Goal: Find specific page/section: Find specific page/section

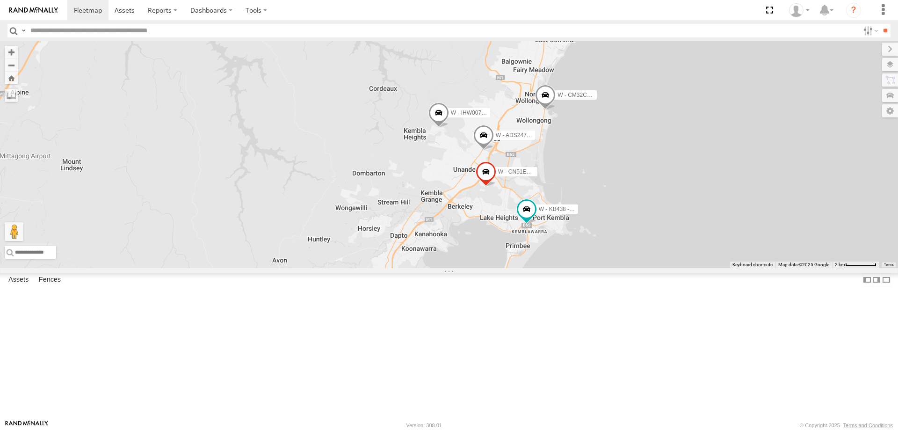
drag, startPoint x: 791, startPoint y: 285, endPoint x: 423, endPoint y: 26, distance: 450.2
click at [707, 215] on div "W - IHW007 - [PERSON_NAME] W - ADS247 - [PERSON_NAME] W - CM32CA - [PERSON_NAME…" at bounding box center [449, 154] width 898 height 227
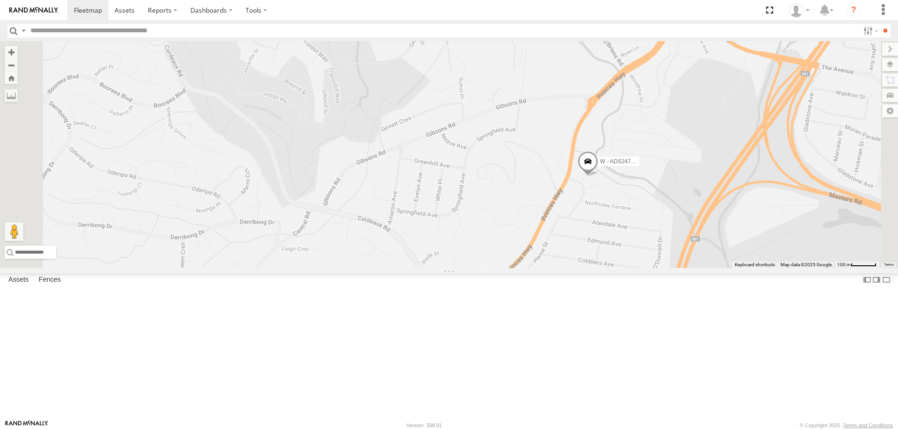
drag, startPoint x: 711, startPoint y: 306, endPoint x: 687, endPoint y: 265, distance: 48.0
click at [687, 265] on div "W - ADS247 - [PERSON_NAME] W - KB438 - [PERSON_NAME]" at bounding box center [449, 154] width 898 height 227
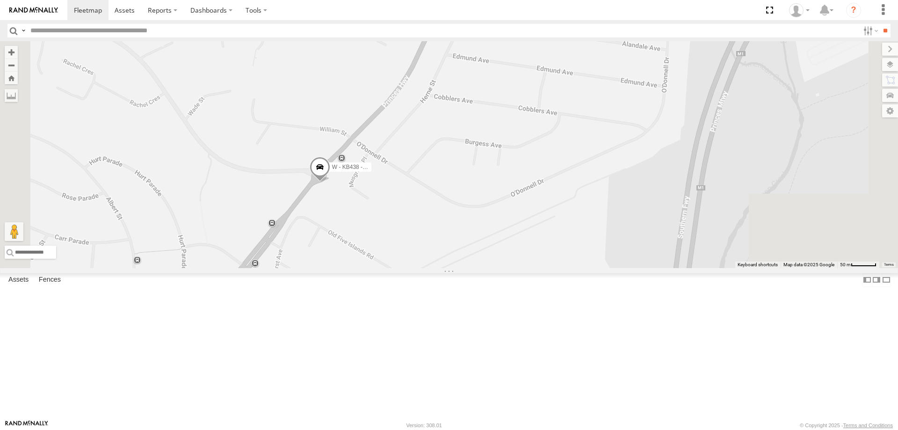
drag, startPoint x: 675, startPoint y: 243, endPoint x: 590, endPoint y: 214, distance: 90.1
click at [590, 214] on div "W - ADS247 - [PERSON_NAME] W - KB438 - [PERSON_NAME]" at bounding box center [449, 154] width 898 height 227
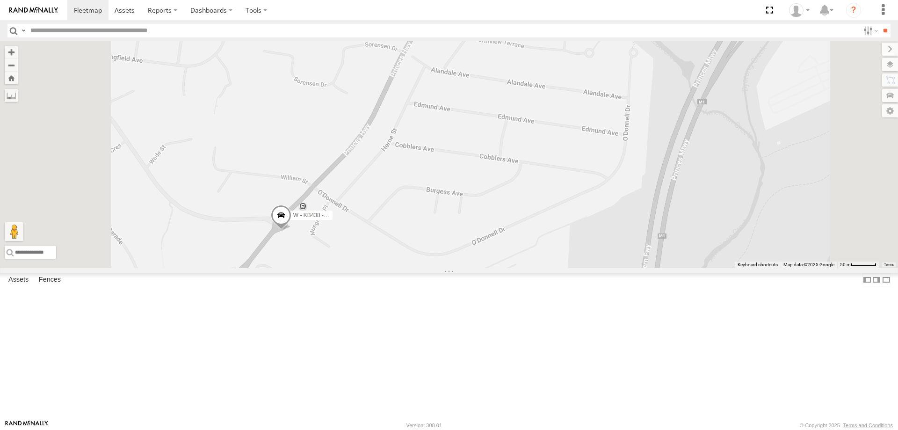
click at [579, 264] on div "W - ADS247 - [PERSON_NAME] W - KB438 - [PERSON_NAME]" at bounding box center [449, 154] width 898 height 227
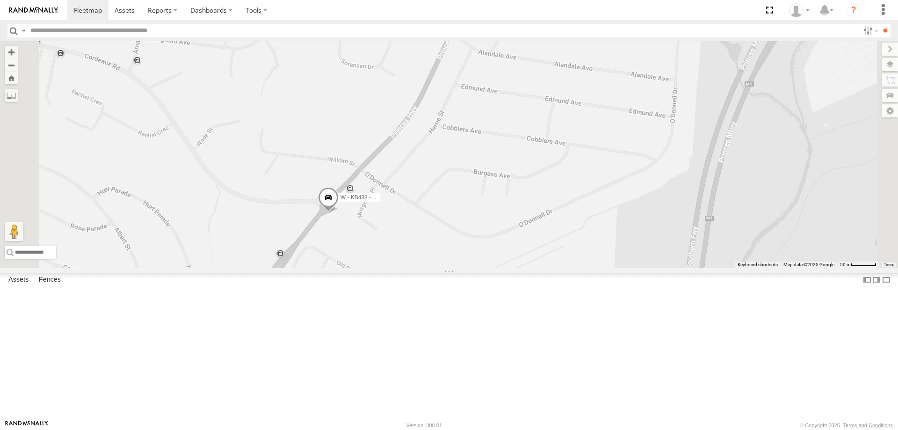
click at [339, 212] on span at bounding box center [328, 199] width 21 height 25
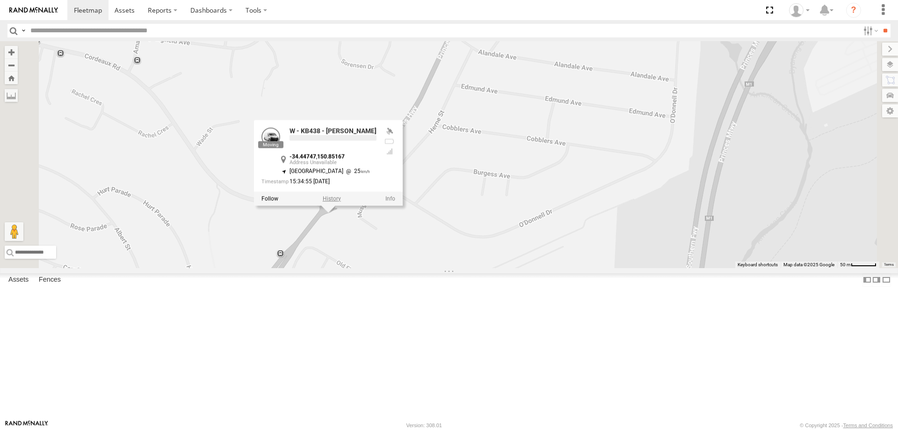
click at [341, 202] on label at bounding box center [332, 198] width 18 height 7
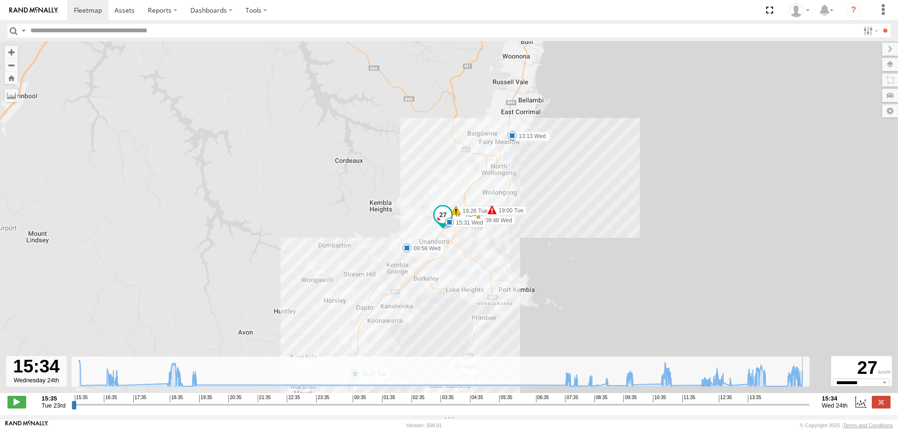
drag, startPoint x: 74, startPoint y: 410, endPoint x: 807, endPoint y: 407, distance: 732.5
click at [807, 407] on input "range" at bounding box center [441, 404] width 738 height 9
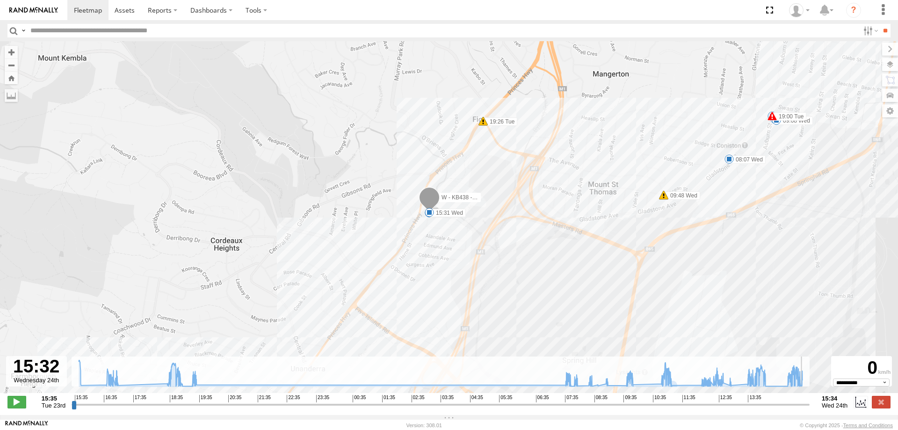
type input "**********"
drag, startPoint x: 808, startPoint y: 409, endPoint x: 828, endPoint y: 410, distance: 20.2
click at [810, 409] on input "range" at bounding box center [441, 404] width 738 height 9
click at [129, 8] on span at bounding box center [125, 10] width 20 height 9
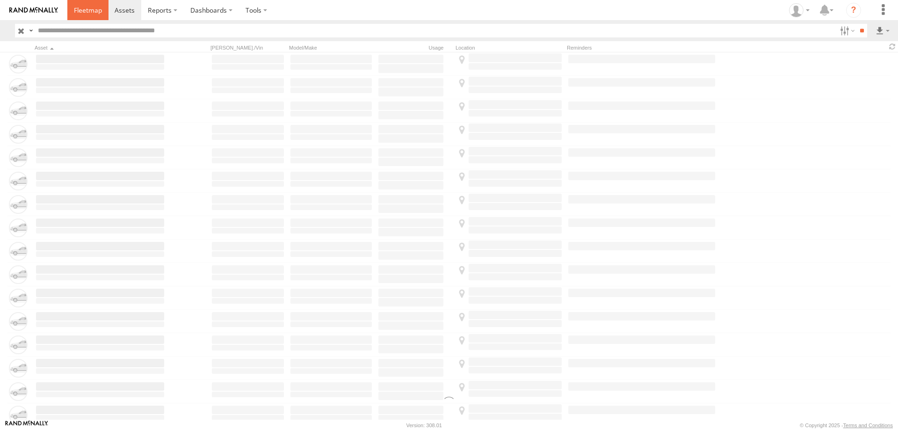
click at [87, 11] on span at bounding box center [88, 10] width 28 height 9
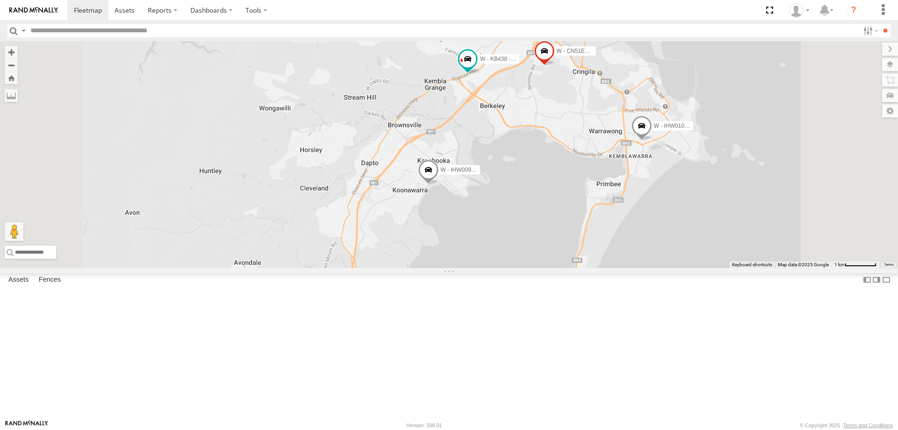
drag, startPoint x: 845, startPoint y: 384, endPoint x: 812, endPoint y: 299, distance: 91.4
click at [820, 268] on div "B - DG93WL - Josh Fahd S - CZ66YA - Daniel Attard DK38UF - Richard Langtry S - …" at bounding box center [449, 154] width 898 height 227
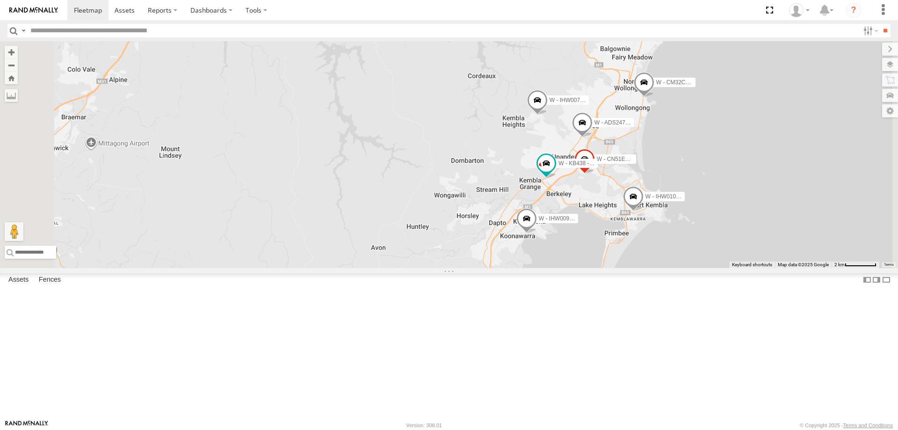
drag, startPoint x: 816, startPoint y: 339, endPoint x: 783, endPoint y: 366, distance: 42.5
click at [783, 268] on div "B - DG93WL - Josh Fahd S - CZ66YA - Daniel Attard DK38UF - Richard Langtry S - …" at bounding box center [449, 154] width 898 height 227
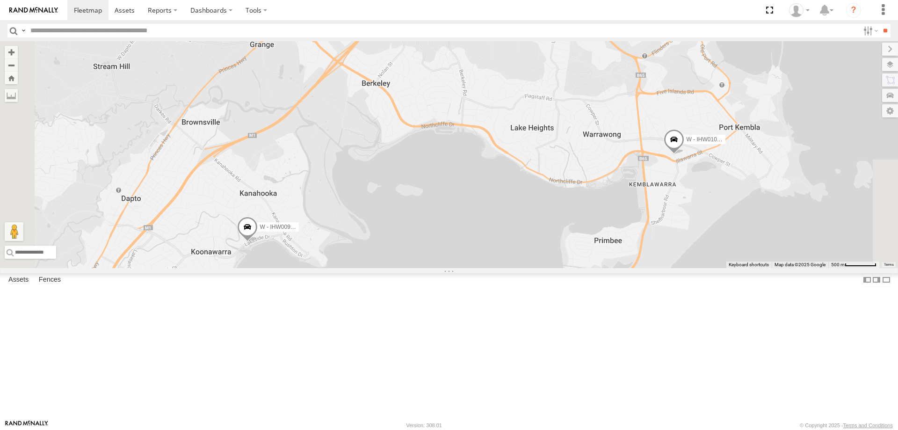
drag, startPoint x: 597, startPoint y: 168, endPoint x: 670, endPoint y: 129, distance: 83.3
click at [670, 129] on div "B - DG93WL - Josh Fahd S - CZ66YA - Daniel Attard DK38UF - Richard Langtry S - …" at bounding box center [449, 154] width 898 height 227
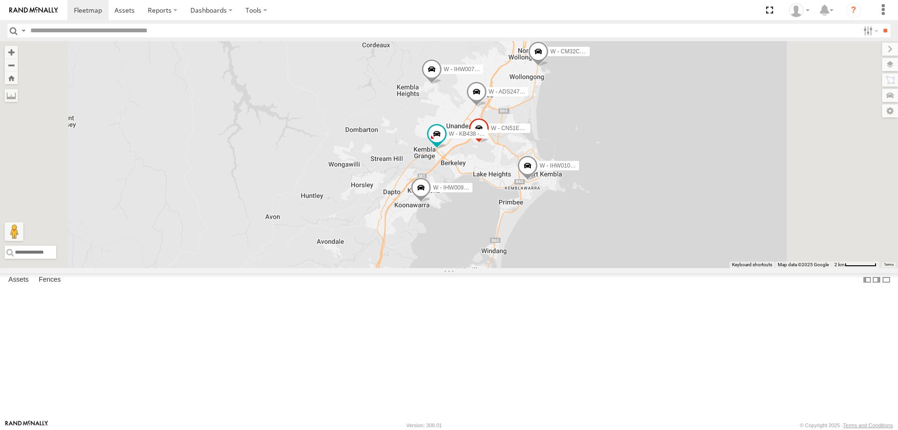
drag, startPoint x: 736, startPoint y: 341, endPoint x: 706, endPoint y: 297, distance: 53.6
click at [707, 268] on div "B - DG93WL - Josh Fahd S - CZ66YA - Daniel Attard DK38UF - Richard Langtry S - …" at bounding box center [449, 154] width 898 height 227
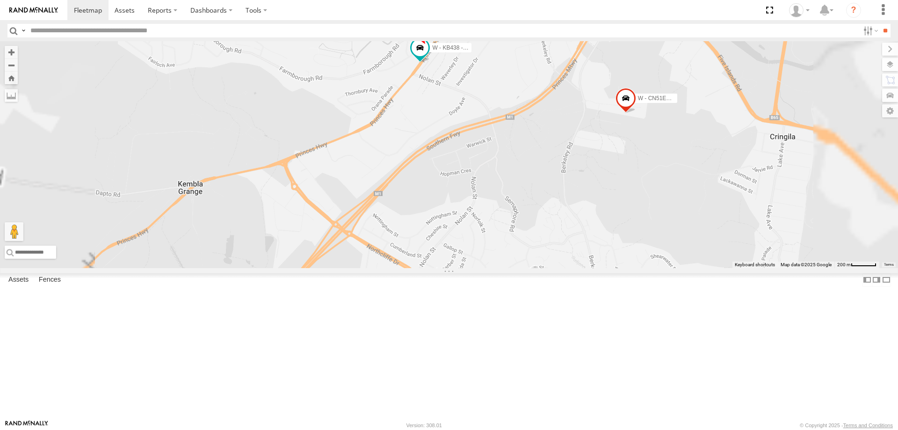
drag, startPoint x: 594, startPoint y: 163, endPoint x: 462, endPoint y: 217, distance: 143.1
click at [453, 219] on div "B - DG93WL - Josh Fahd S - CZ66YA - Daniel Attard DK38UF - Richard Langtry S - …" at bounding box center [449, 154] width 898 height 227
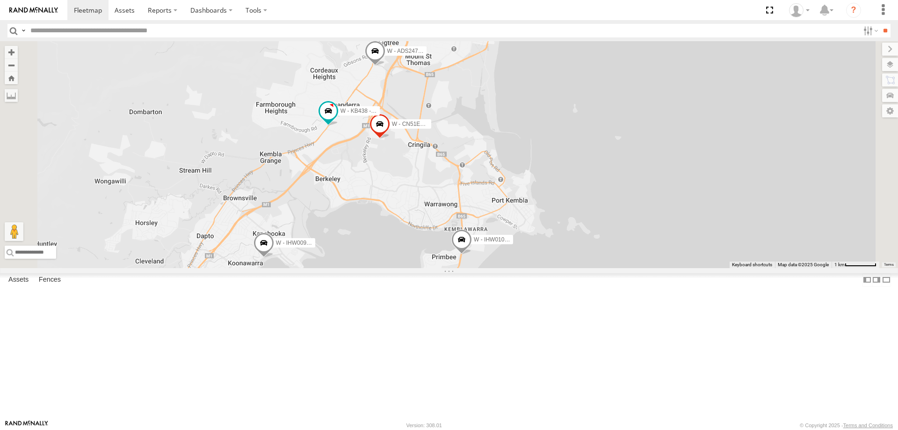
drag, startPoint x: 732, startPoint y: 207, endPoint x: 718, endPoint y: 197, distance: 17.8
click at [718, 197] on div "B - DG93WL - Josh Fahd S - CZ66YA - Daniel Attard DK38UF - Richard Langtry S - …" at bounding box center [449, 154] width 898 height 227
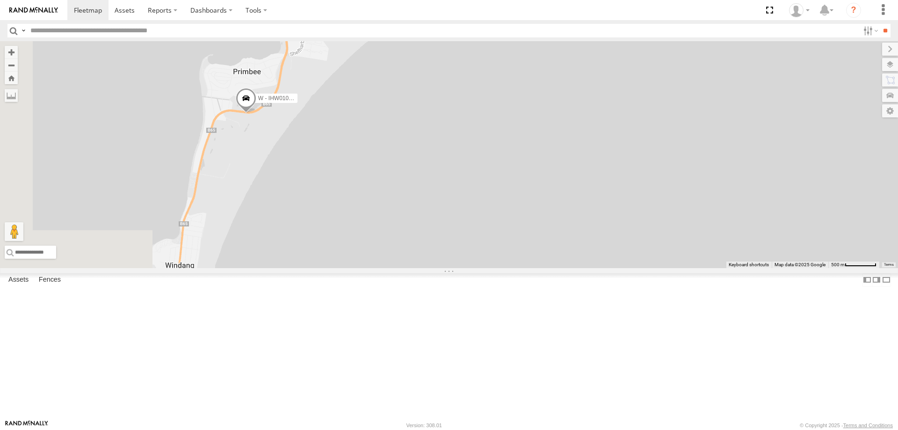
drag, startPoint x: 362, startPoint y: 220, endPoint x: 499, endPoint y: 231, distance: 137.5
click at [499, 231] on div "B - DG93WL - Josh Fahd S - CZ66YA - Daniel Attard DK38UF - Richard Langtry S - …" at bounding box center [449, 154] width 898 height 227
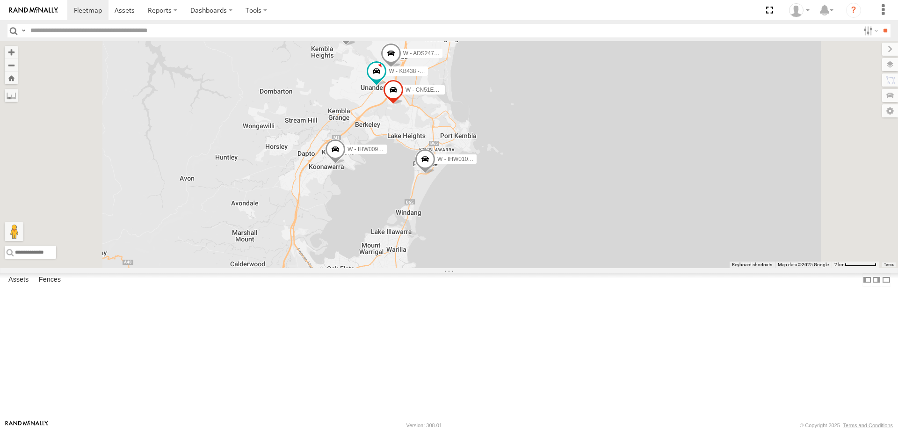
drag, startPoint x: 727, startPoint y: 283, endPoint x: 716, endPoint y: 266, distance: 20.4
click at [717, 266] on div "B - DG93WL - Josh Fahd S - CZ66YA - Daniel Attard DK38UF - Richard Langtry S - …" at bounding box center [449, 154] width 898 height 227
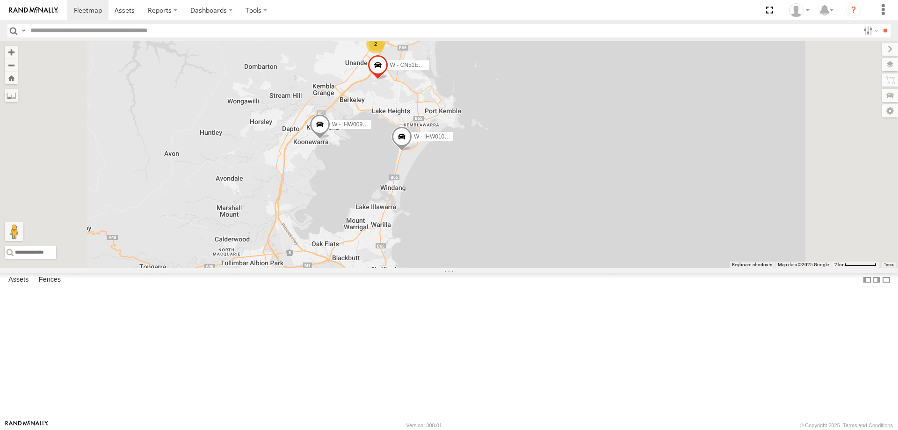
click at [412, 152] on span at bounding box center [401, 138] width 21 height 25
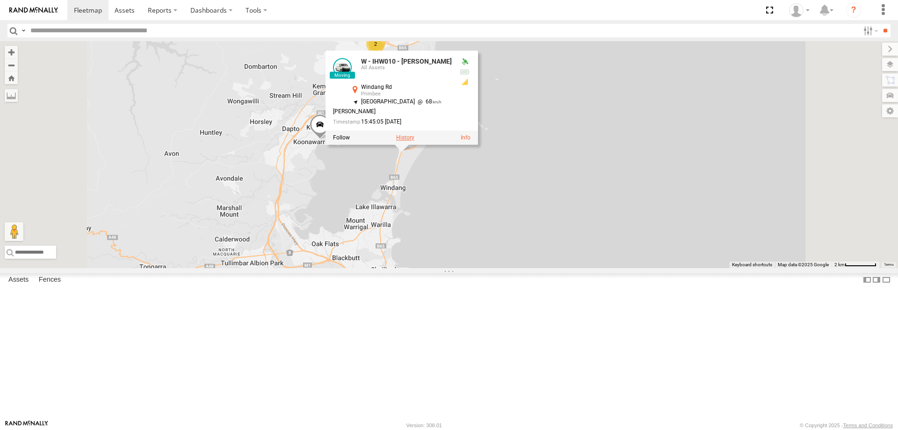
click at [414, 141] on label at bounding box center [405, 137] width 18 height 7
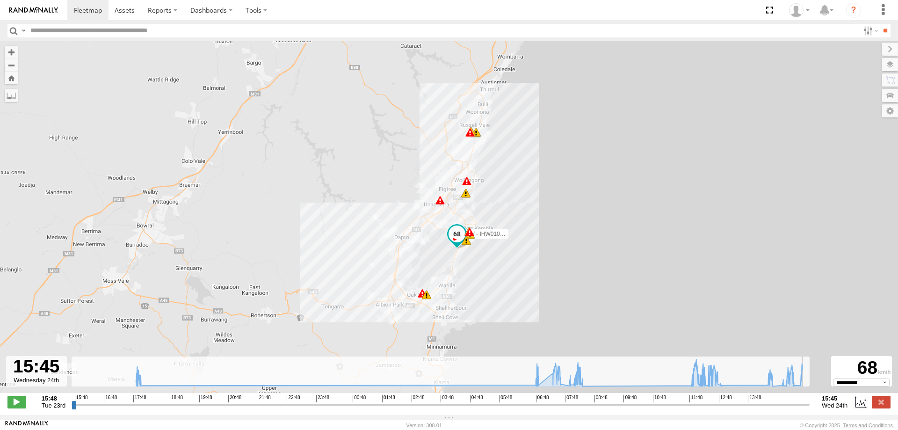
drag, startPoint x: 74, startPoint y: 410, endPoint x: 816, endPoint y: 382, distance: 741.9
type input "**********"
click at [810, 400] on input "range" at bounding box center [441, 404] width 738 height 9
click at [128, 12] on span at bounding box center [125, 10] width 20 height 9
